Goal: Task Accomplishment & Management: Manage account settings

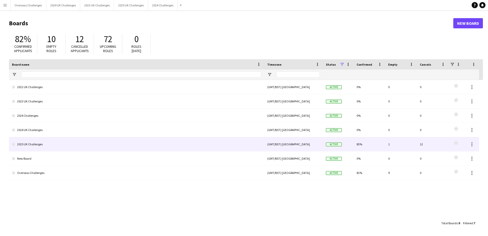
click at [27, 147] on link "2025 UK Challenges" at bounding box center [136, 144] width 249 height 14
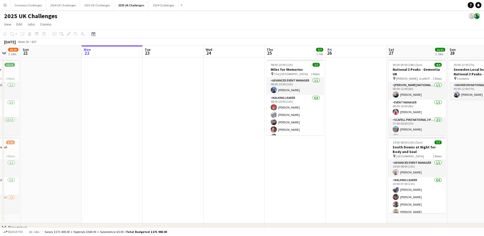
scroll to position [0, 137]
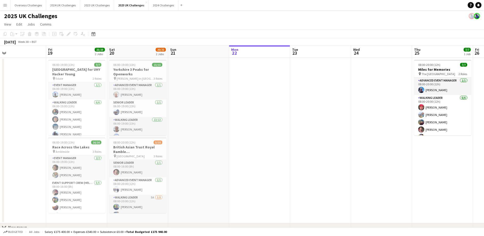
drag, startPoint x: 112, startPoint y: 123, endPoint x: 281, endPoint y: 116, distance: 168.4
click at [281, 116] on app-calendar-viewport "Tue 16 Wed 17 Thu 18 Fri 19 23/23 2 Jobs Sat 20 20/25 2 Jobs Sun 21 Mon 22 Tue …" at bounding box center [242, 145] width 484 height 201
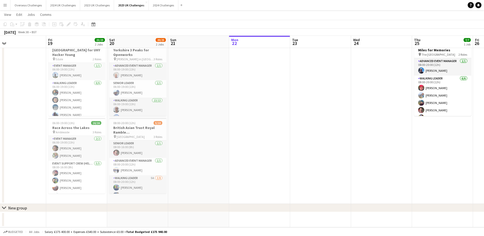
scroll to position [26, 0]
click at [76, 162] on app-card-role "Event support crew (helping with checkpoints, event setup etc) [DATE] 08:00-16:…" at bounding box center [76, 158] width 57 height 47
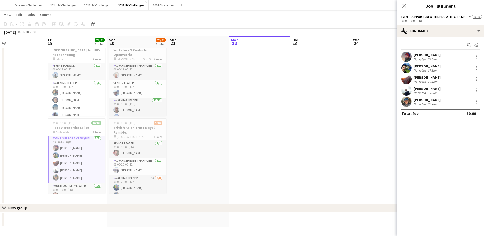
scroll to position [26, 0]
click at [423, 99] on div "[PERSON_NAME]" at bounding box center [427, 100] width 27 height 5
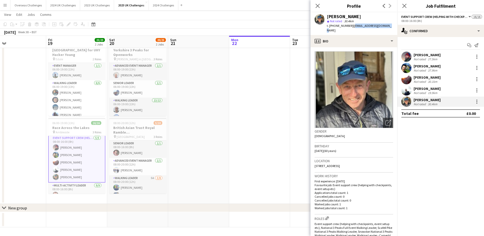
drag, startPoint x: 351, startPoint y: 26, endPoint x: 386, endPoint y: 25, distance: 34.5
click at [386, 25] on span "| [EMAIL_ADDRESS][DOMAIN_NAME]" at bounding box center [359, 28] width 65 height 8
drag, startPoint x: 386, startPoint y: 25, endPoint x: 382, endPoint y: 26, distance: 3.4
copy span "[EMAIL_ADDRESS][DOMAIN_NAME]"
click at [423, 91] on div "Not rated" at bounding box center [420, 93] width 13 height 4
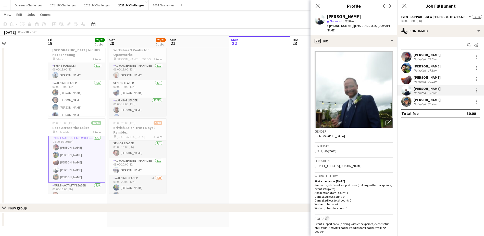
drag, startPoint x: 351, startPoint y: 26, endPoint x: 386, endPoint y: 26, distance: 35.2
click at [386, 26] on span "| [EMAIL_ADDRESS][DOMAIN_NAME]" at bounding box center [359, 28] width 65 height 8
drag, startPoint x: 386, startPoint y: 26, endPoint x: 382, endPoint y: 27, distance: 4.7
copy span "[EMAIL_ADDRESS][DOMAIN_NAME]"
click at [2, 1] on button "Menu" at bounding box center [5, 5] width 10 height 10
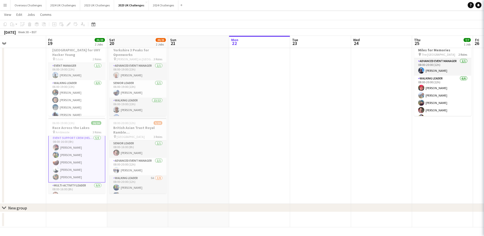
scroll to position [26, 0]
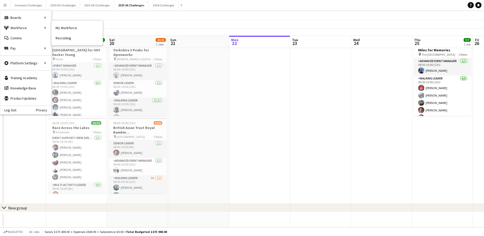
click at [60, 28] on link "My Workforce" at bounding box center [77, 28] width 51 height 10
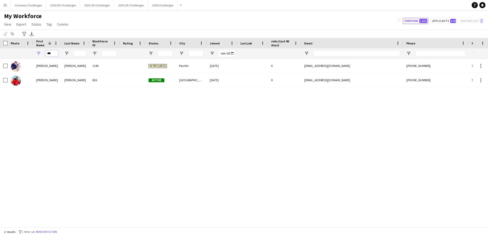
click at [52, 52] on input "***" at bounding box center [51, 53] width 13 height 6
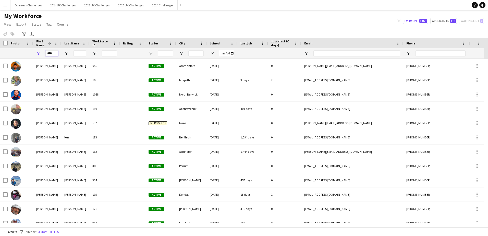
type input "****"
click at [77, 52] on input "Last Name Filter Input" at bounding box center [80, 53] width 13 height 6
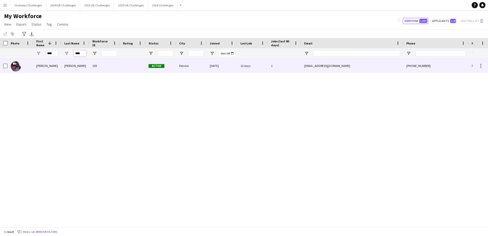
type input "****"
click at [69, 66] on div "[PERSON_NAME]" at bounding box center [75, 66] width 28 height 14
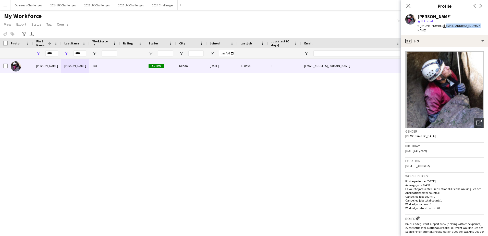
drag, startPoint x: 443, startPoint y: 26, endPoint x: 477, endPoint y: 27, distance: 33.2
click at [477, 27] on span "| [EMAIL_ADDRESS][DOMAIN_NAME]" at bounding box center [450, 28] width 65 height 8
copy span "[EMAIL_ADDRESS][DOMAIN_NAME]"
click at [53, 53] on input "****" at bounding box center [51, 53] width 13 height 6
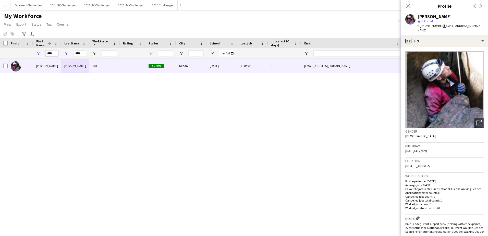
click at [53, 53] on input "****" at bounding box center [51, 53] width 13 height 6
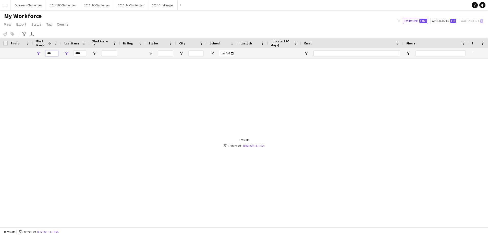
type input "***"
click at [76, 55] on input "****" at bounding box center [80, 53] width 13 height 6
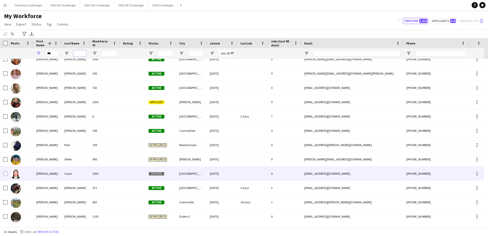
scroll to position [86, 0]
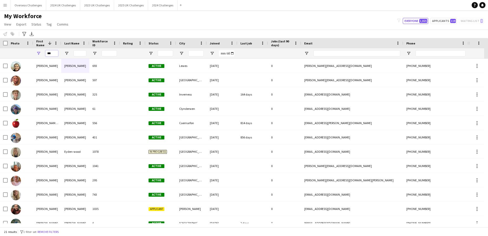
click at [54, 52] on input "***" at bounding box center [51, 53] width 13 height 6
type input "*"
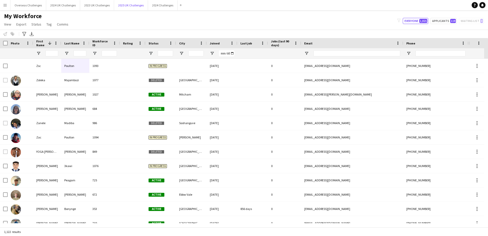
click at [127, 7] on button "2025 UK Challenges Close" at bounding box center [131, 5] width 34 height 10
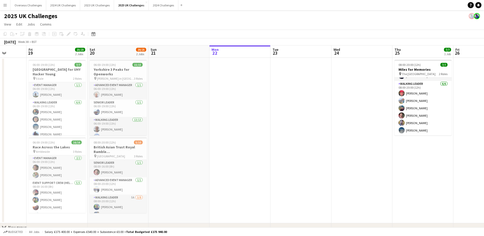
drag, startPoint x: 116, startPoint y: 145, endPoint x: 325, endPoint y: 149, distance: 209.7
click at [325, 149] on app-calendar-viewport "Tue 16 Wed 17 Thu 18 Fri 19 23/23 2 Jobs Sat 20 20/25 2 Jobs Sun 21 Mon 22 Tue …" at bounding box center [242, 145] width 484 height 201
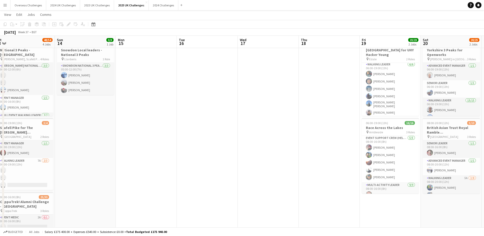
drag, startPoint x: 52, startPoint y: 150, endPoint x: 325, endPoint y: 144, distance: 272.6
click at [325, 144] on app-calendar-viewport "Thu 11 6/6 1 Job Fri 12 26/27 3 Jobs Sat 13 48/54 4 Jobs Sun 14 3/3 1 Job Mon 1…" at bounding box center [242, 190] width 484 height 378
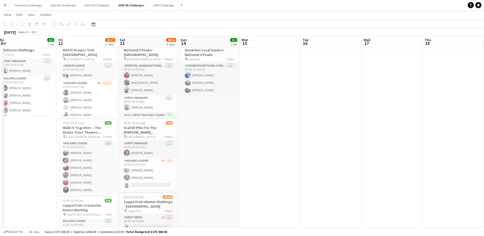
drag, startPoint x: 163, startPoint y: 146, endPoint x: 287, endPoint y: 137, distance: 124.2
click at [287, 137] on app-calendar-viewport "Tue 9 9/9 1 Job Wed 10 3/3 1 Job Thu 11 6/6 1 Job Fri 12 26/27 3 Jobs Sat 13 48…" at bounding box center [242, 190] width 484 height 378
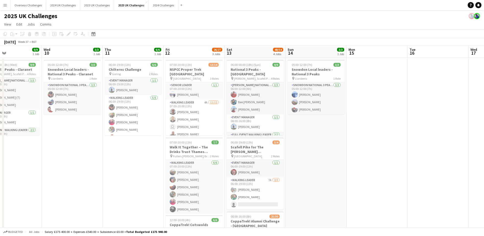
drag, startPoint x: 19, startPoint y: 163, endPoint x: 127, endPoint y: 164, distance: 107.8
click at [127, 164] on app-calendar-viewport "Sun 7 Mon 8 Tue 9 9/9 1 Job Wed 10 3/3 1 Job Thu 11 6/6 1 Job Fri 12 26/27 3 Jo…" at bounding box center [242, 221] width 484 height 353
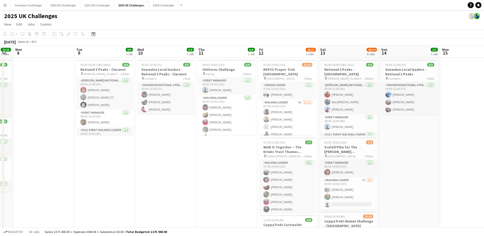
drag, startPoint x: 82, startPoint y: 152, endPoint x: 162, endPoint y: 153, distance: 79.2
click at [162, 153] on app-calendar-viewport "Sat 6 34/34 2 Jobs Sun 7 23/23 2 Jobs Mon 8 Tue 9 9/9 1 Job Wed 10 3/3 1 Job Th…" at bounding box center [242, 221] width 484 height 353
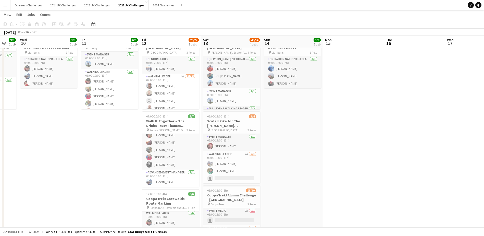
drag, startPoint x: 250, startPoint y: 157, endPoint x: 132, endPoint y: 155, distance: 117.2
click at [132, 155] on app-calendar-viewport "Sun 7 23/23 2 Jobs Mon 8 Tue 9 9/9 1 Job Wed 10 3/3 1 Job Thu 11 6/6 1 Job Fri …" at bounding box center [242, 183] width 484 height 378
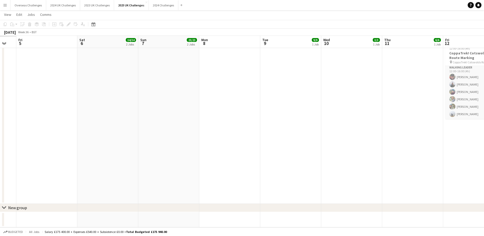
drag, startPoint x: 132, startPoint y: 163, endPoint x: 409, endPoint y: 175, distance: 277.1
click at [409, 175] on app-calendar-viewport "Wed 3 Thu 4 Fri 5 Sat 6 34/34 2 Jobs Sun 7 23/23 2 Jobs Mon 8 Tue 9 9/9 1 Job W…" at bounding box center [242, 38] width 484 height 378
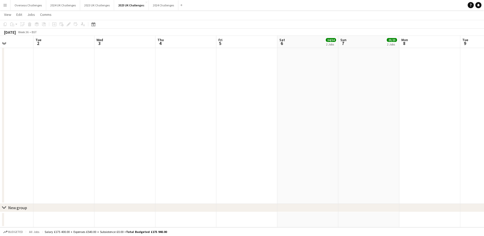
drag, startPoint x: 188, startPoint y: 129, endPoint x: 379, endPoint y: 129, distance: 191.0
click at [379, 129] on app-calendar-viewport "Sat 30 Sun 31 Mon 1 Tue 2 Wed 3 Thu 4 Fri 5 Sat 6 34/34 2 Jobs Sun 7 23/23 2 Jo…" at bounding box center [242, 38] width 484 height 378
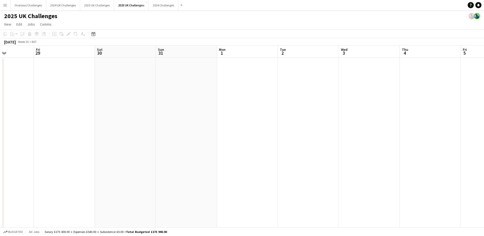
drag, startPoint x: 98, startPoint y: 115, endPoint x: 343, endPoint y: 108, distance: 244.8
click at [343, 108] on app-calendar-viewport "Tue 26 Wed 27 Thu 28 Fri 29 Sat 30 Sun 31 Mon 1 Tue 2 Wed 3 Thu 4 Fri 5 Sat 6 3…" at bounding box center [242, 221] width 484 height 353
drag, startPoint x: 127, startPoint y: 126, endPoint x: 368, endPoint y: 113, distance: 241.2
click at [368, 113] on app-calendar-viewport "Fri 22 Sat 23 Sun 24 Mon 25 Tue 26 Wed 27 Thu 28 Fri 29 Sat 30 Sun 31 Mon 1 Tue…" at bounding box center [242, 221] width 484 height 353
drag, startPoint x: 384, startPoint y: 119, endPoint x: 356, endPoint y: 112, distance: 29.2
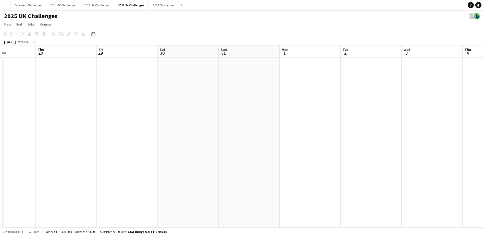
click at [204, 110] on app-calendar-viewport "Mon 25 Tue 26 Wed 27 Thu 28 Fri 29 Sat 30 Sun 31 Mon 1 Tue 2 Wed 3 Thu 4 Fri 5 …" at bounding box center [242, 221] width 484 height 353
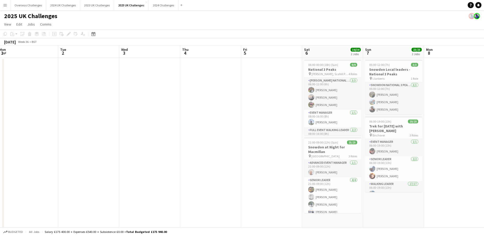
drag, startPoint x: 368, startPoint y: 113, endPoint x: 84, endPoint y: 110, distance: 283.8
click at [84, 110] on app-calendar-viewport "Fri 29 Sat 30 Sun 31 Mon 1 Tue 2 Wed 3 Thu 4 Fri 5 Sat 6 34/34 2 Jobs Sun 7 23/…" at bounding box center [242, 221] width 484 height 353
click at [391, 176] on app-card-role "Walking Leader 17/17 06:00-19:00 (13h) [PERSON_NAME] [PERSON_NAME] [PERSON_NAME…" at bounding box center [393, 124] width 57 height 136
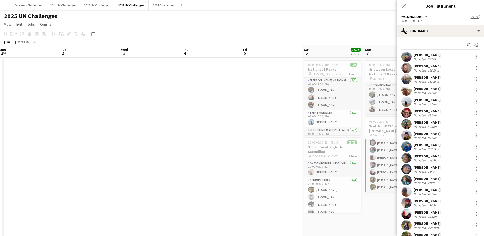
click at [420, 225] on div "[PERSON_NAME]" at bounding box center [427, 223] width 27 height 5
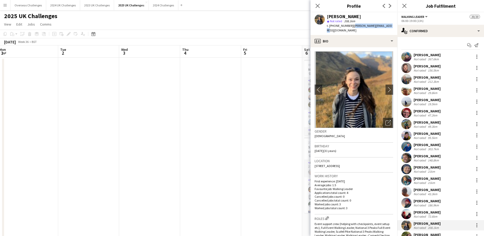
drag, startPoint x: 351, startPoint y: 26, endPoint x: 386, endPoint y: 25, distance: 35.0
click at [386, 25] on span "| [PERSON_NAME][EMAIL_ADDRESS][DOMAIN_NAME]" at bounding box center [359, 28] width 65 height 8
drag, startPoint x: 386, startPoint y: 25, endPoint x: 381, endPoint y: 26, distance: 5.1
copy span "[PERSON_NAME][EMAIL_ADDRESS][DOMAIN_NAME]"
